Goal: Navigation & Orientation: Find specific page/section

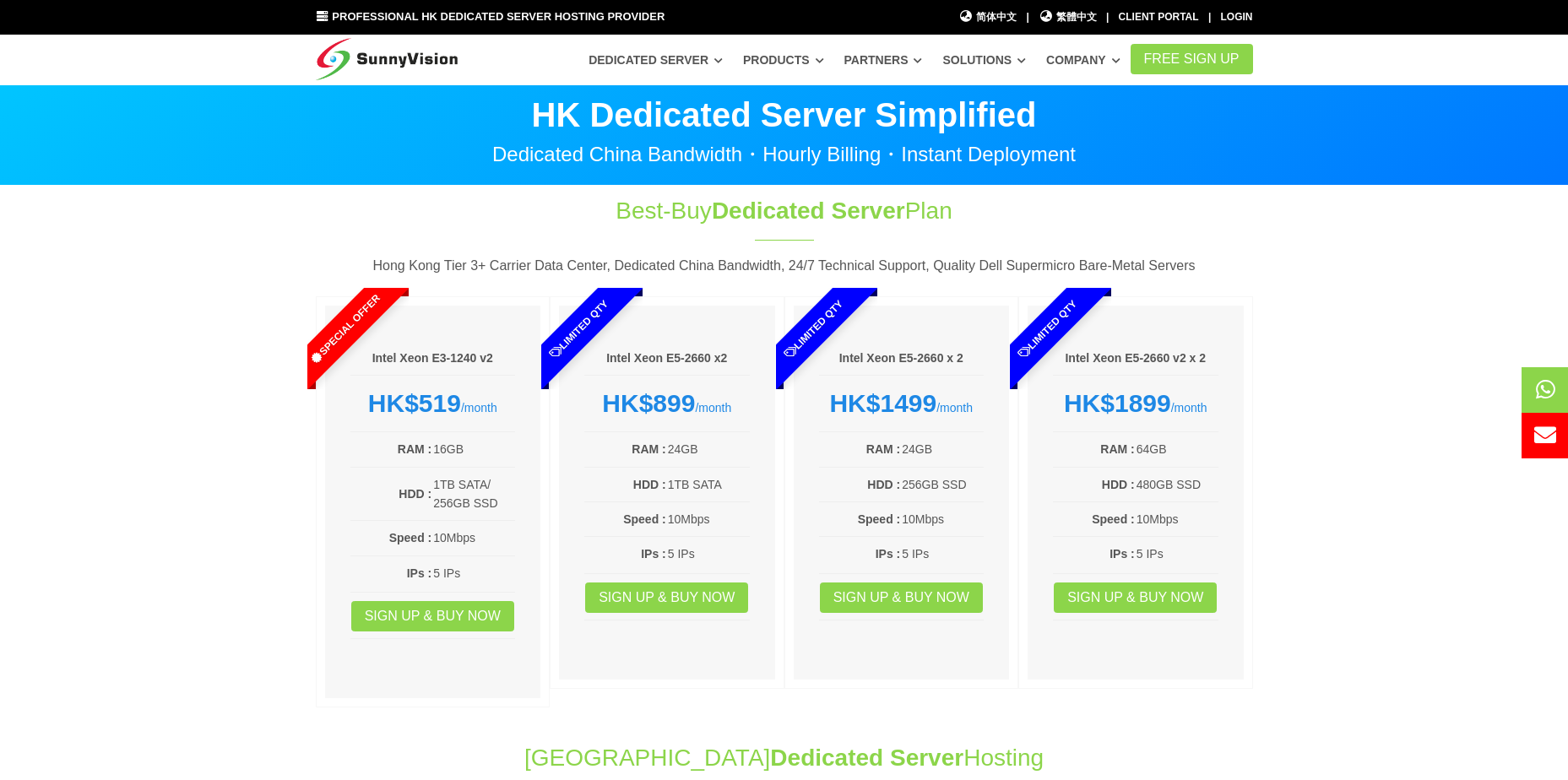
click at [414, 61] on img at bounding box center [387, 55] width 143 height 42
click at [1076, 13] on span "繁體中文" at bounding box center [1067, 17] width 58 height 16
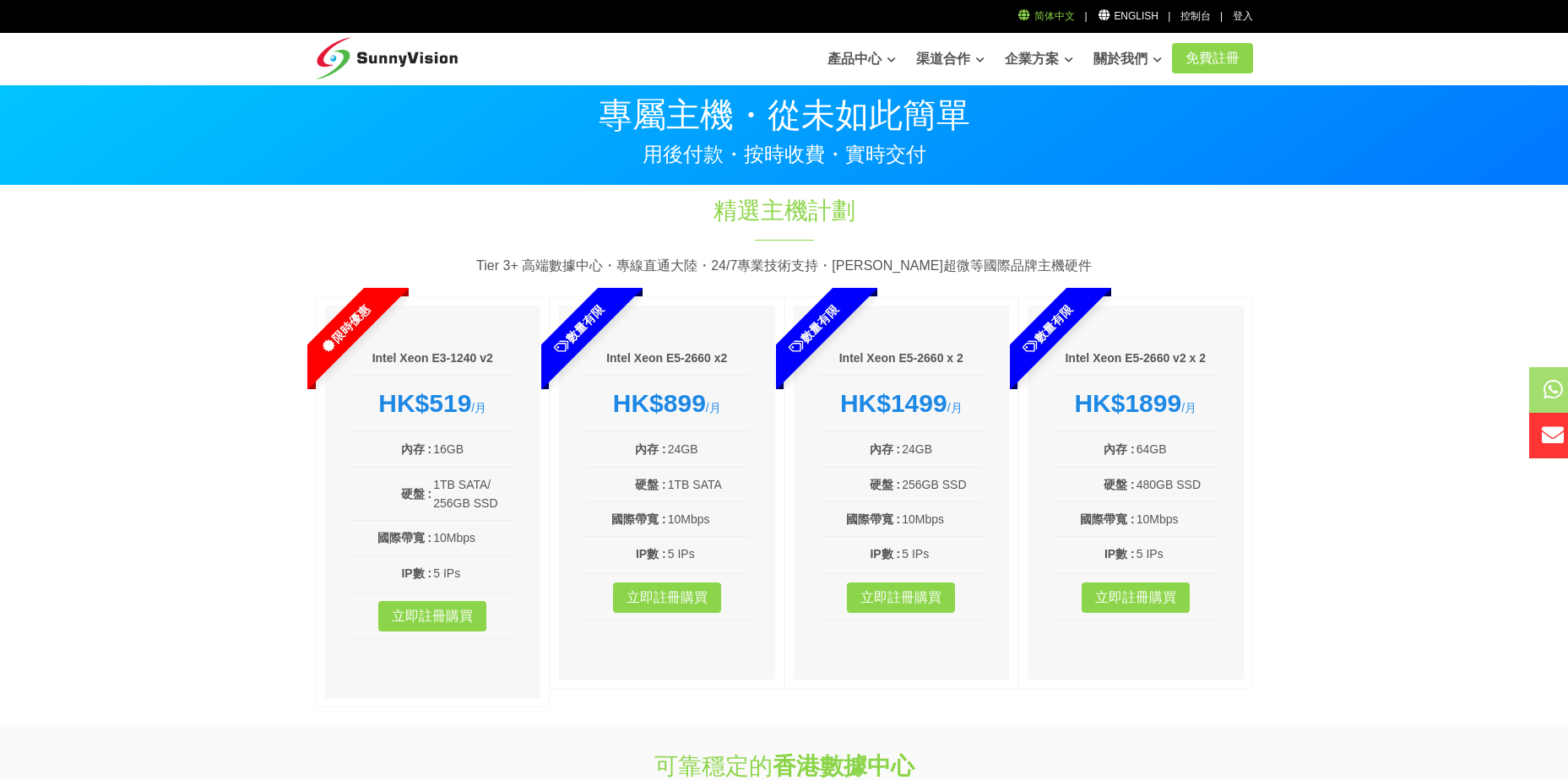
click at [1074, 13] on link "简体中文" at bounding box center [1047, 15] width 58 height 12
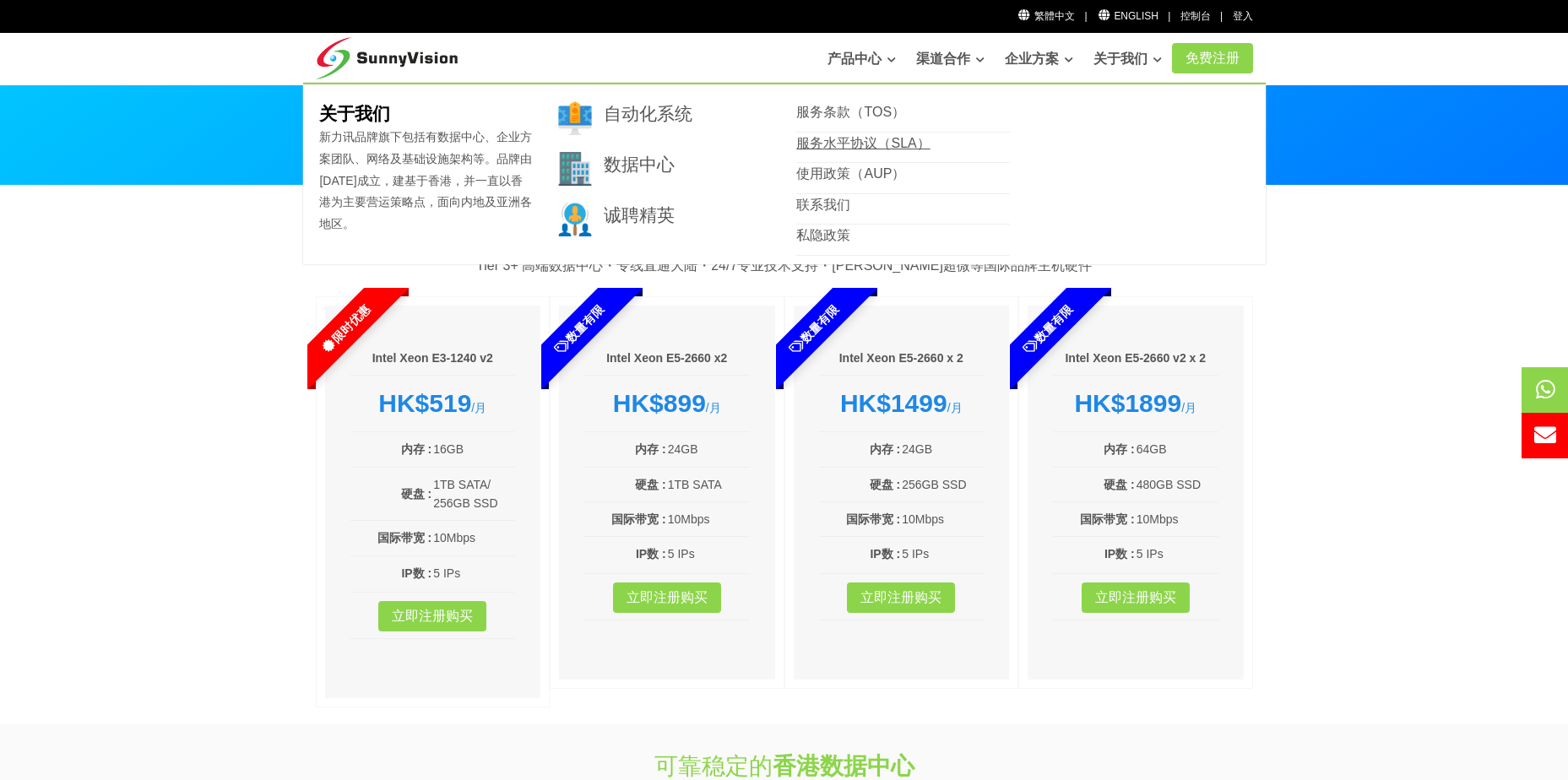
click at [845, 137] on link "服务水平协议（SLA）" at bounding box center [863, 143] width 134 height 14
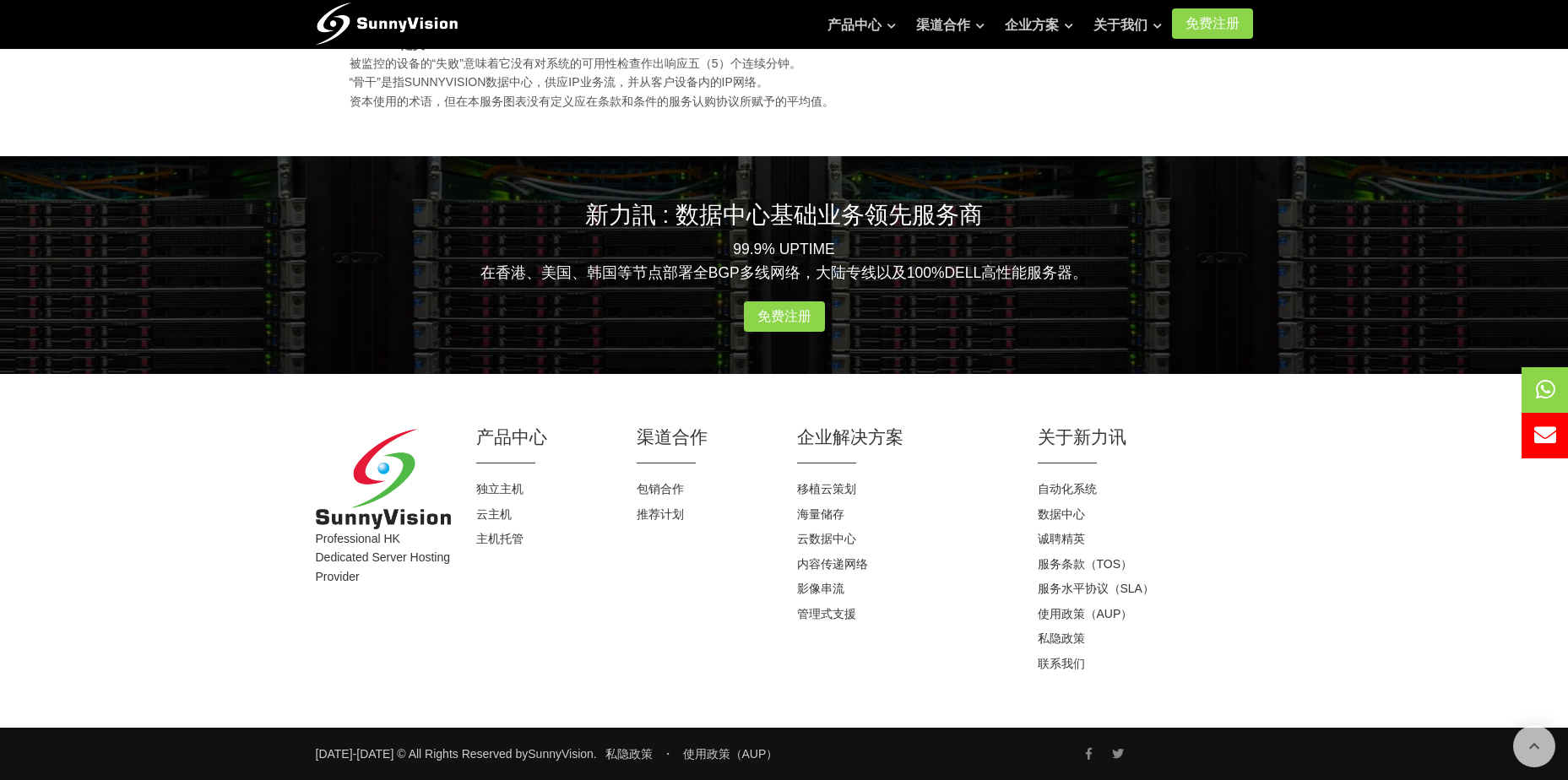
scroll to position [974, 0]
click at [377, 473] on img at bounding box center [382, 479] width 135 height 100
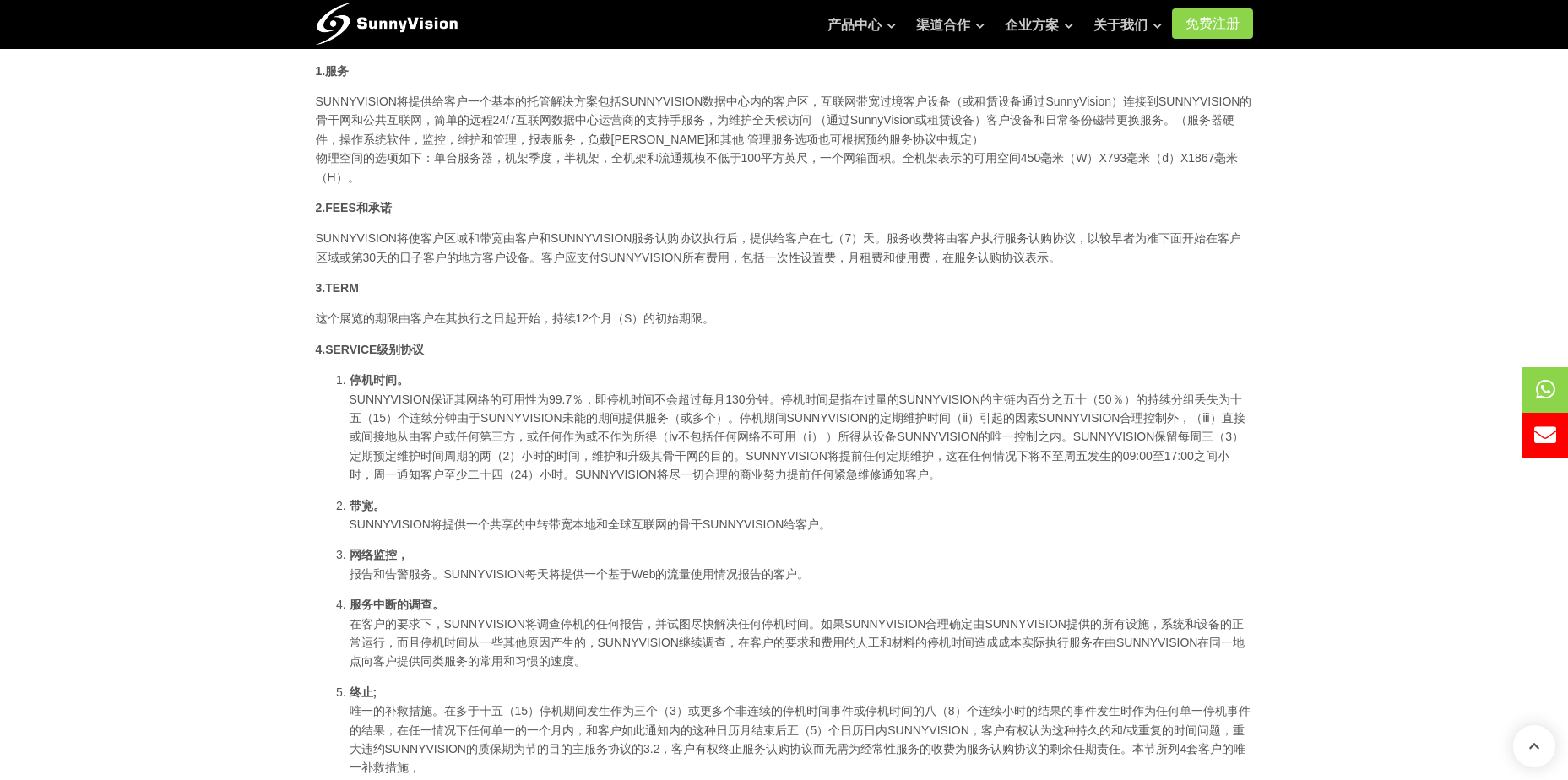
scroll to position [130, 0]
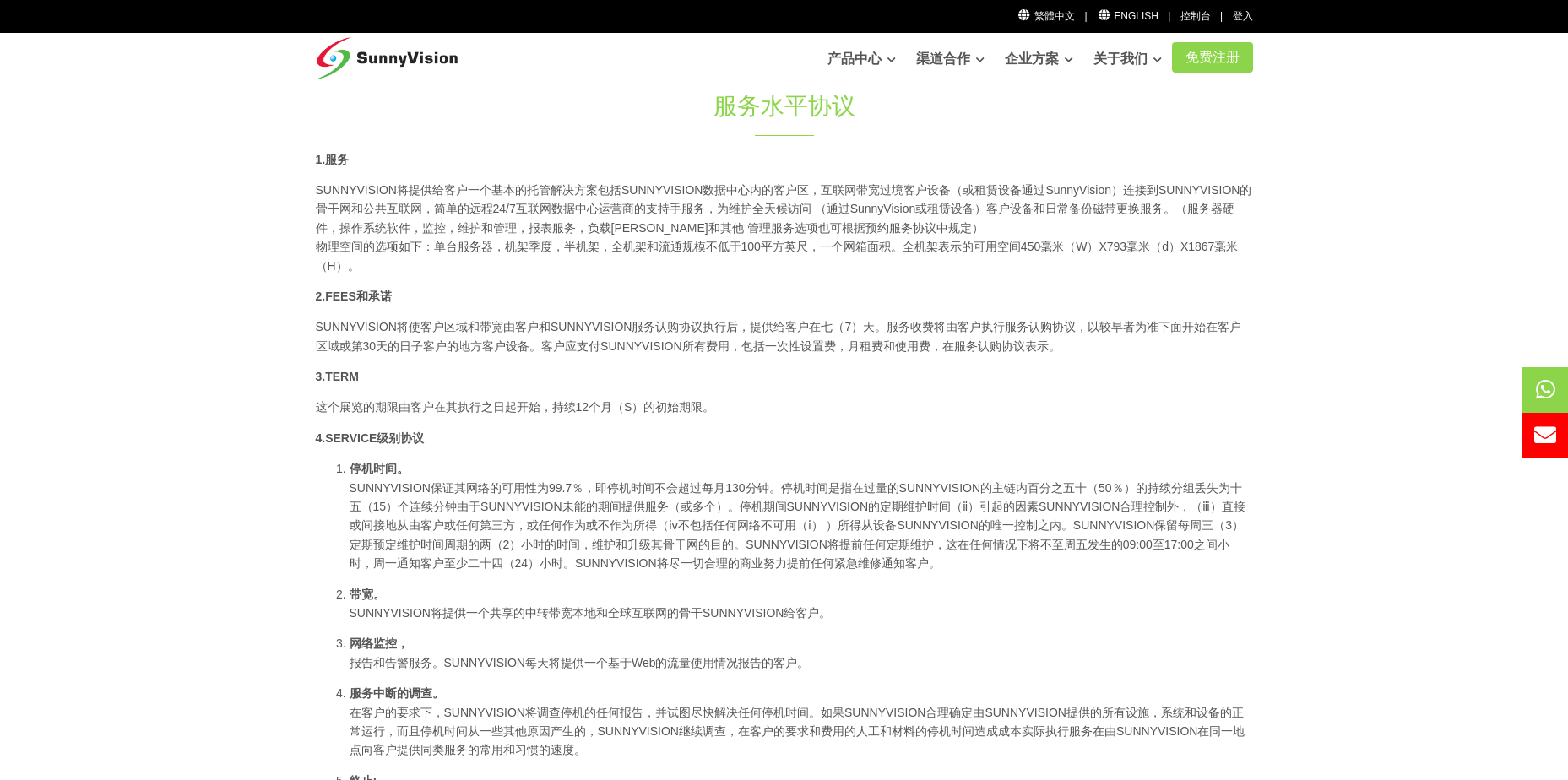
click at [356, 59] on img at bounding box center [387, 53] width 143 height 42
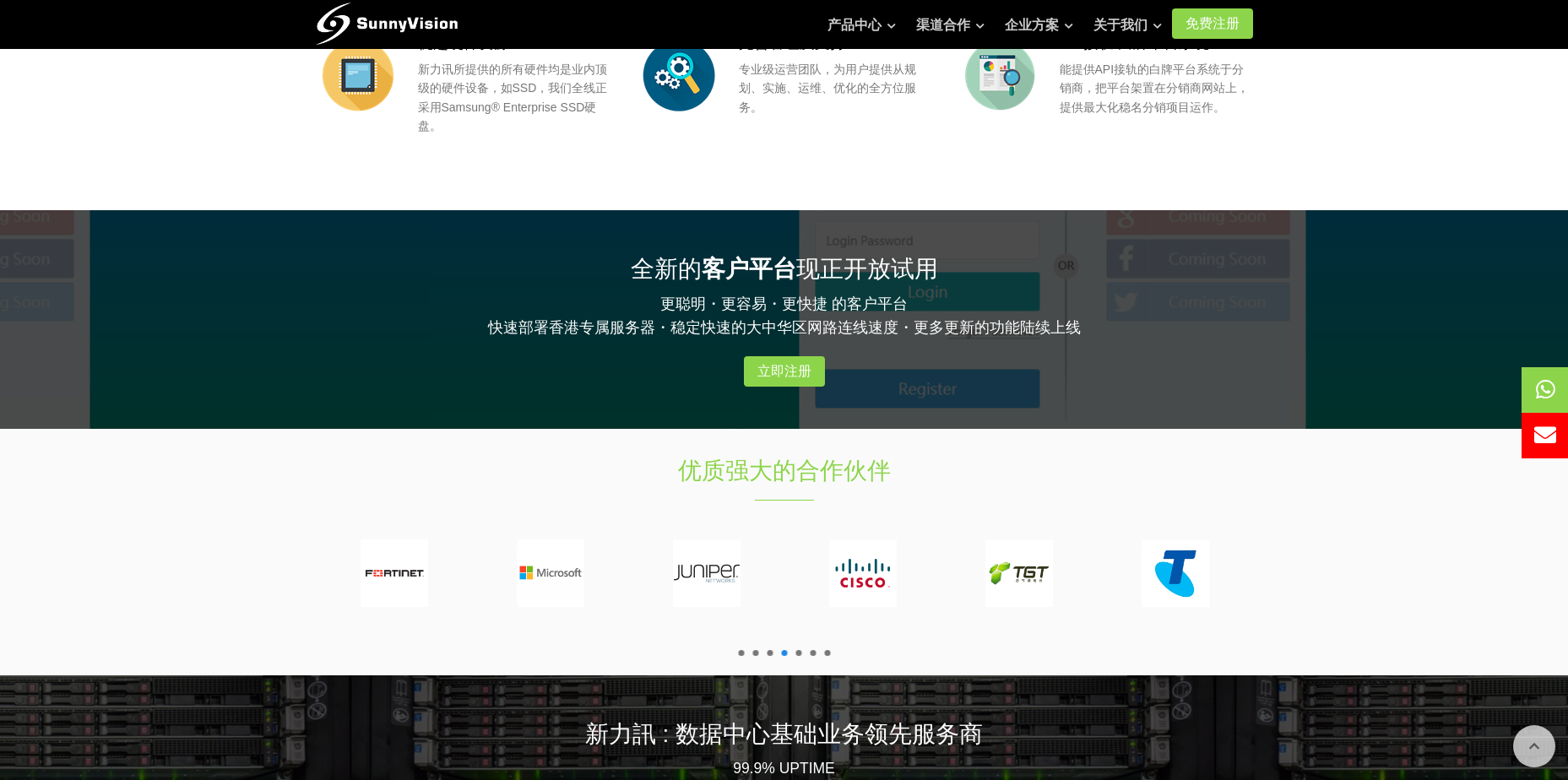
scroll to position [1520, 0]
